Goal: Task Accomplishment & Management: Manage account settings

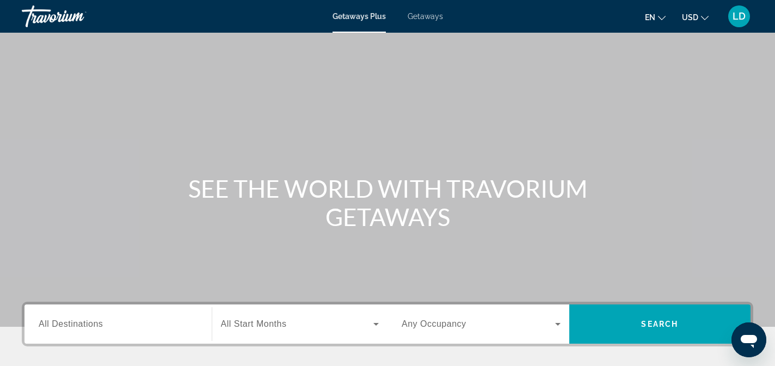
click at [735, 19] on span "LD" at bounding box center [739, 16] width 13 height 11
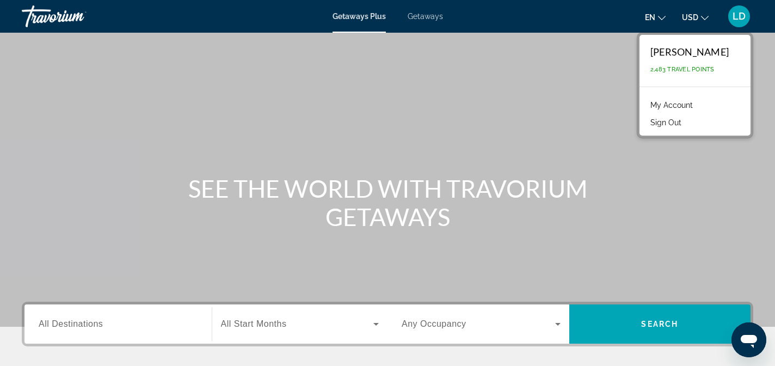
click at [662, 103] on link "My Account" at bounding box center [671, 105] width 53 height 14
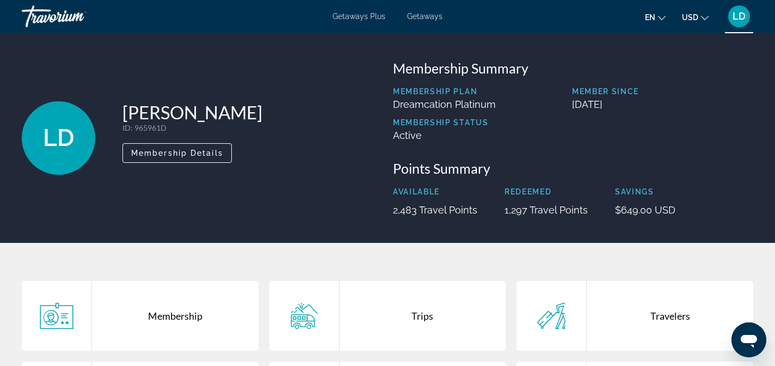
click at [51, 20] on div "Travorium" at bounding box center [76, 16] width 109 height 28
